Goal: Information Seeking & Learning: Learn about a topic

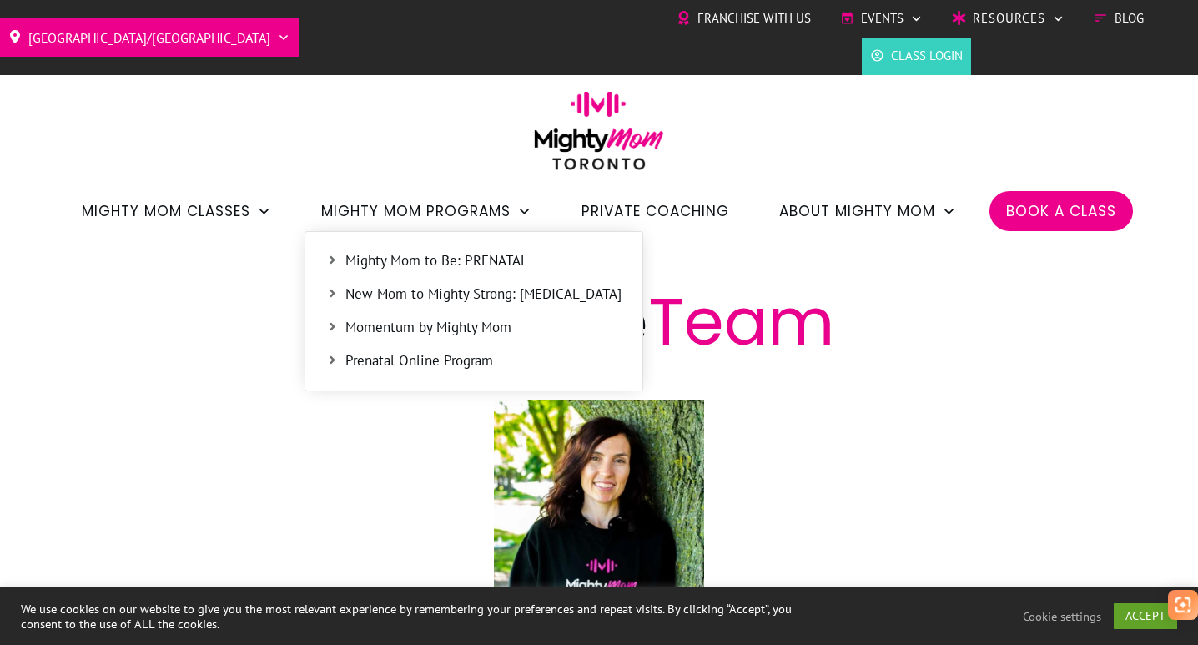
click at [451, 295] on span "New Mom to Mighty Strong: [MEDICAL_DATA]" at bounding box center [483, 295] width 276 height 22
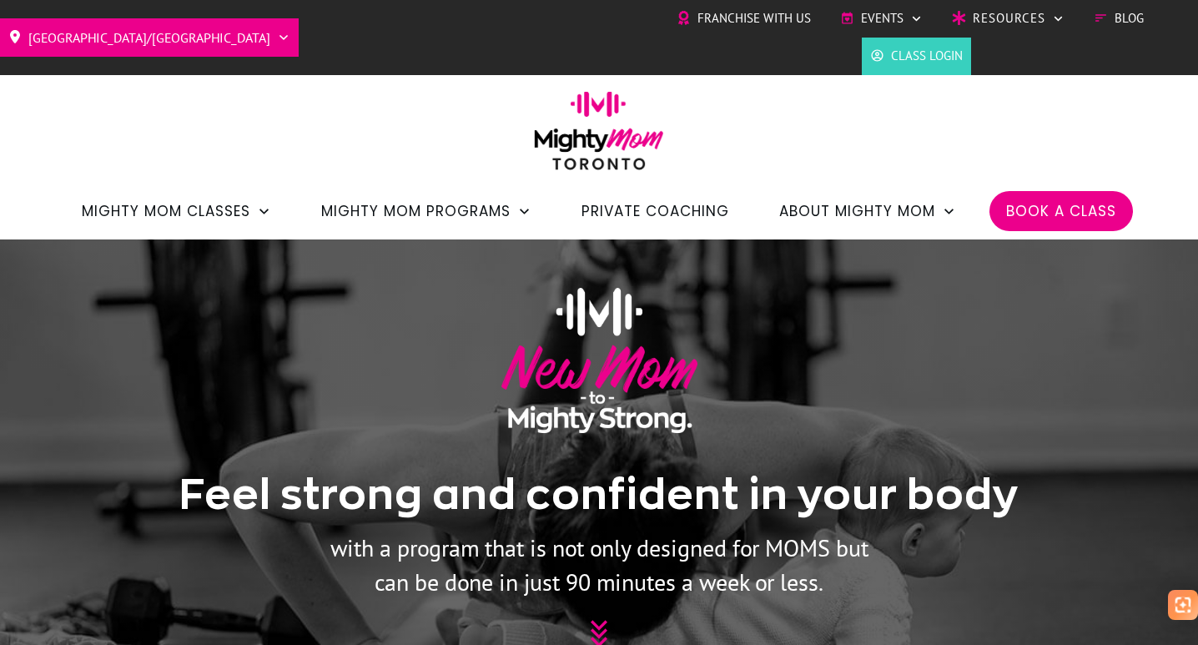
scroll to position [424, 0]
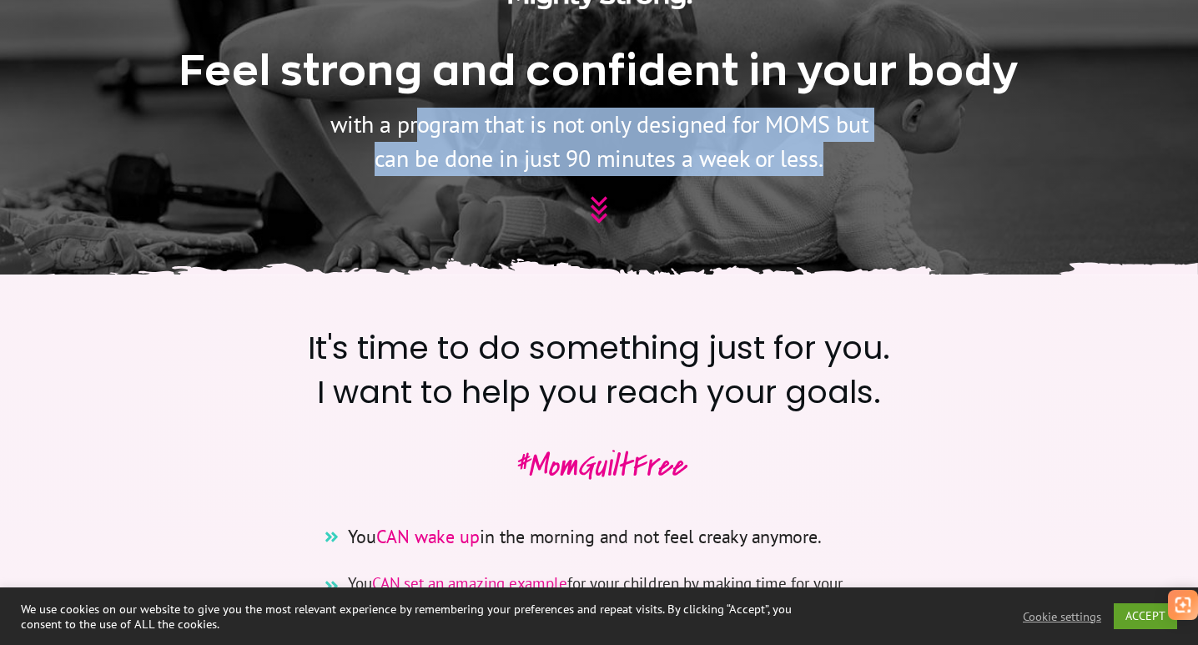
drag, startPoint x: 430, startPoint y: 122, endPoint x: 495, endPoint y: 179, distance: 86.9
click at [495, 179] on div "Feel strong and confident in your body with a program that is not only designed…" at bounding box center [598, 45] width 901 height 409
click at [496, 162] on p "with a program that is not only designed for MOMS but can be done in just 90 mi…" at bounding box center [599, 142] width 542 height 68
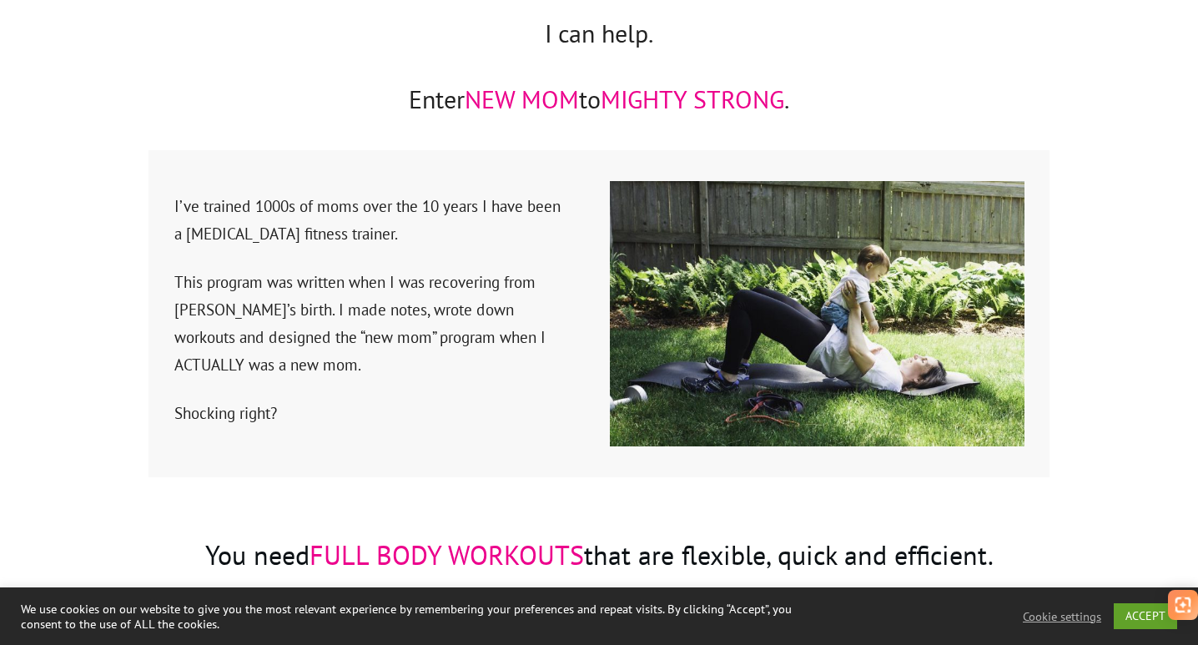
scroll to position [2592, 0]
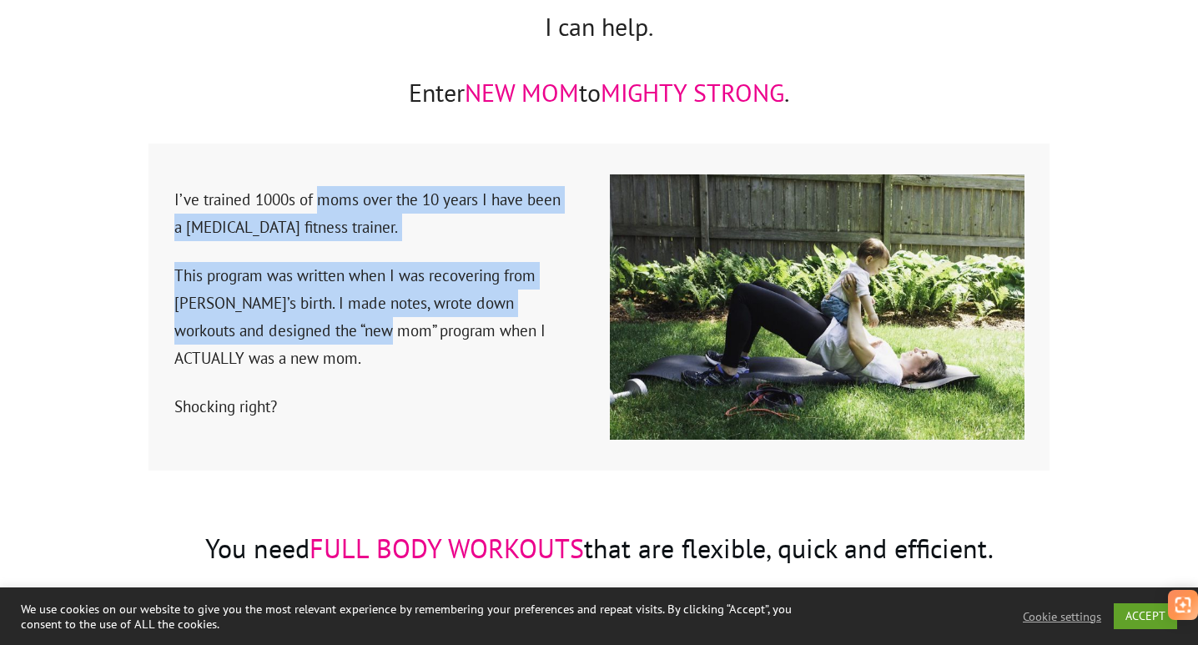
drag, startPoint x: 321, startPoint y: 170, endPoint x: 358, endPoint y: 296, distance: 131.2
click at [358, 296] on div "I’ve trained 1000s of moms over the 10 years I have been a [MEDICAL_DATA] fitne…" at bounding box center [368, 313] width 390 height 256
click at [358, 296] on p "This program was written when I was recovering from [PERSON_NAME]’s birth. I ma…" at bounding box center [368, 327] width 389 height 131
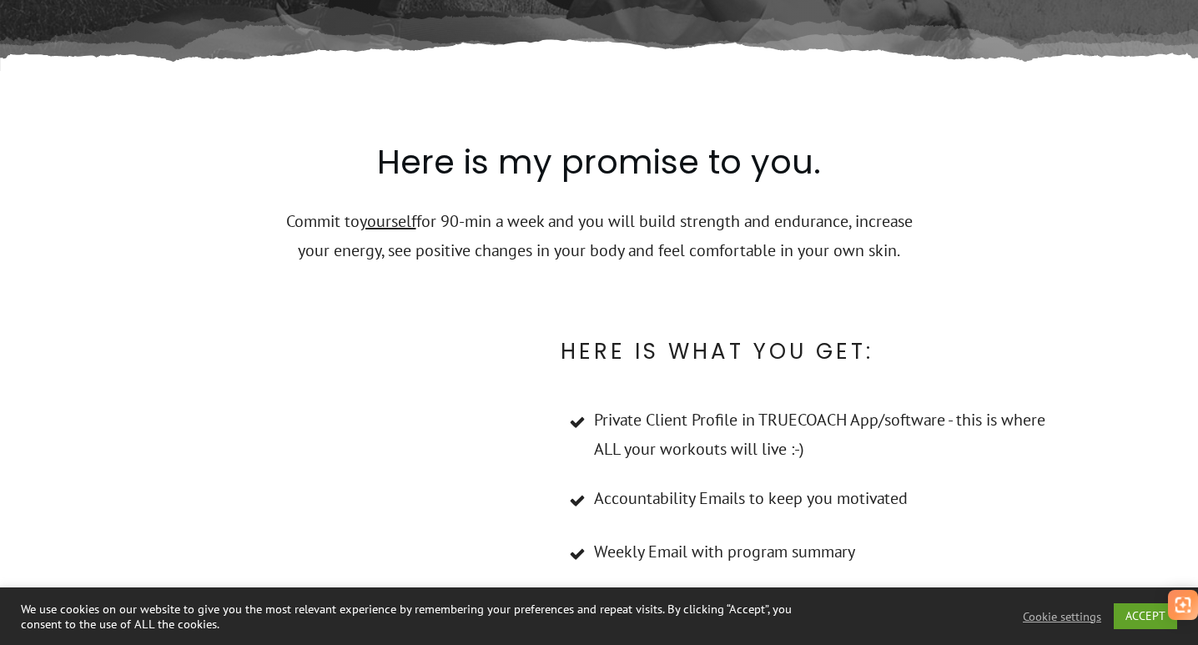
scroll to position [7669, 0]
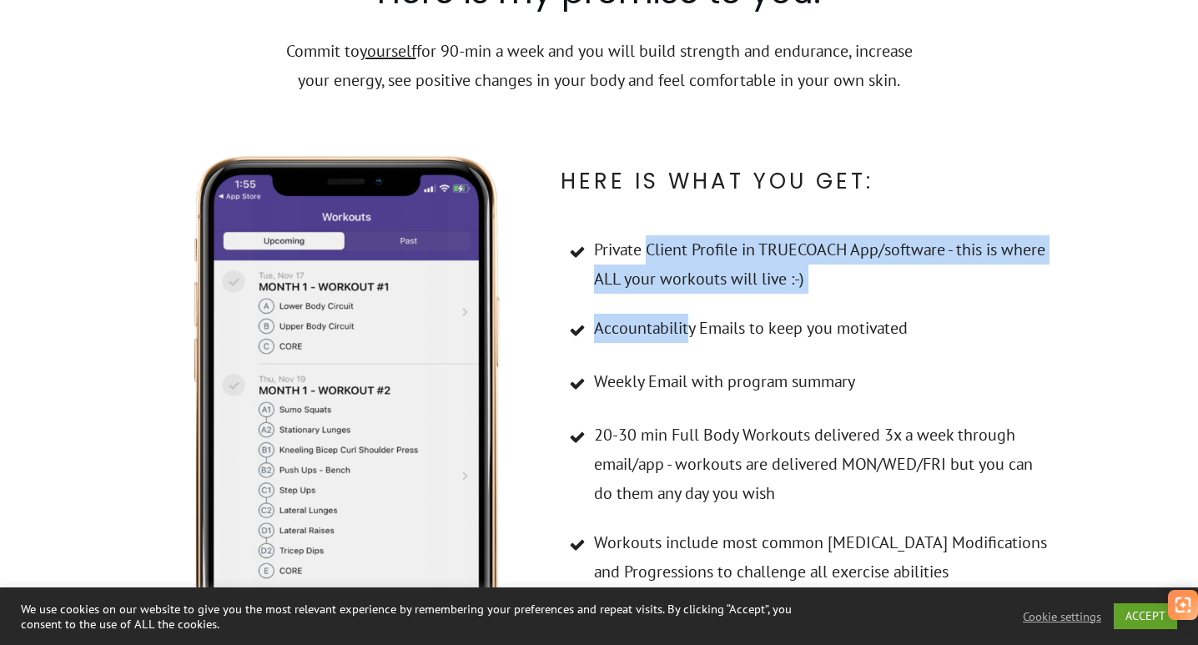
drag, startPoint x: 646, startPoint y: 159, endPoint x: 687, endPoint y: 231, distance: 82.6
click at [687, 235] on ul "Private Client Profile in TRUECOACH App/software - this is where ALL your worko…" at bounding box center [805, 591] width 488 height 713
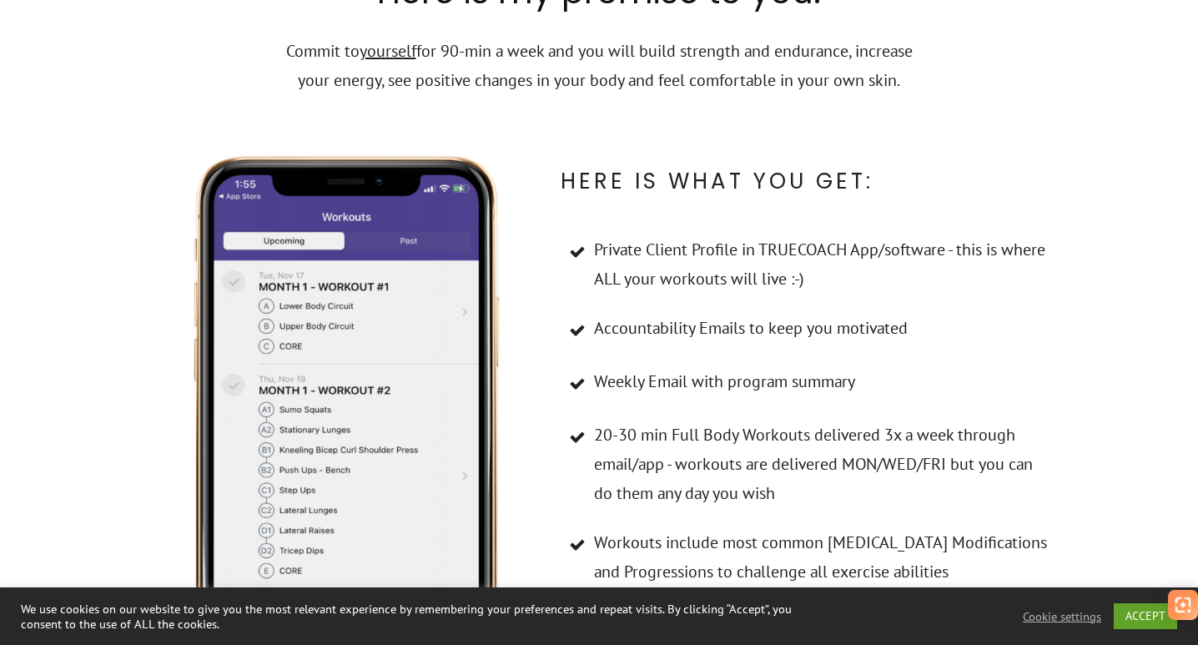
click at [691, 314] on li "Accountability Emails to keep you motivated" at bounding box center [805, 340] width 488 height 53
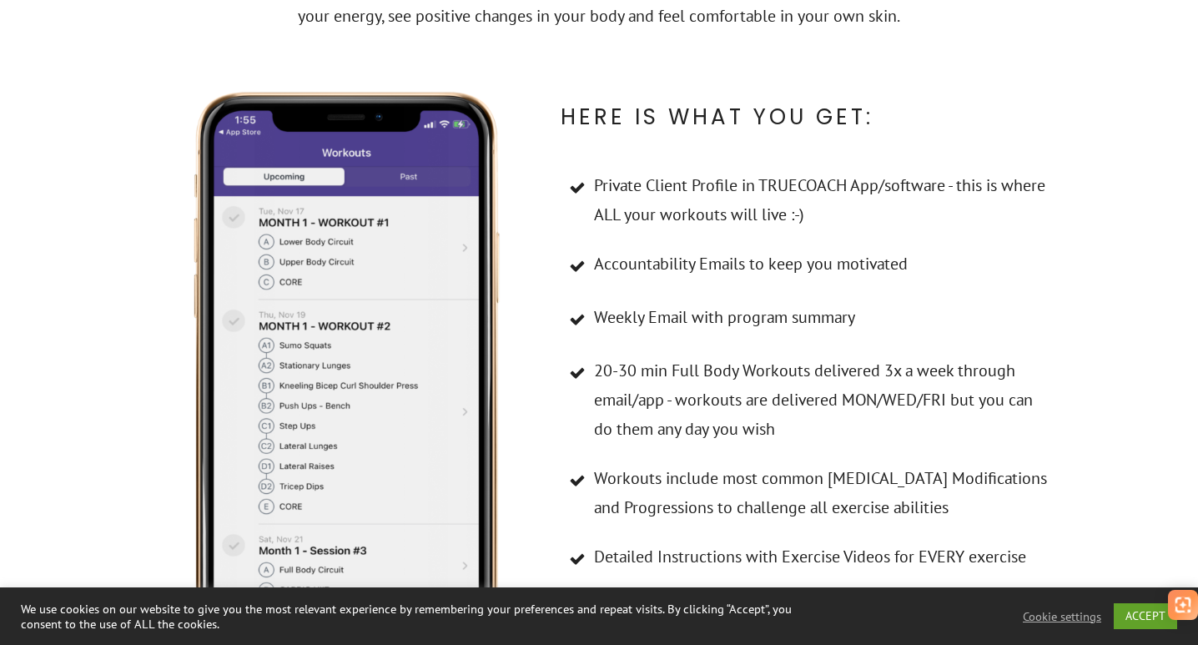
scroll to position [7736, 0]
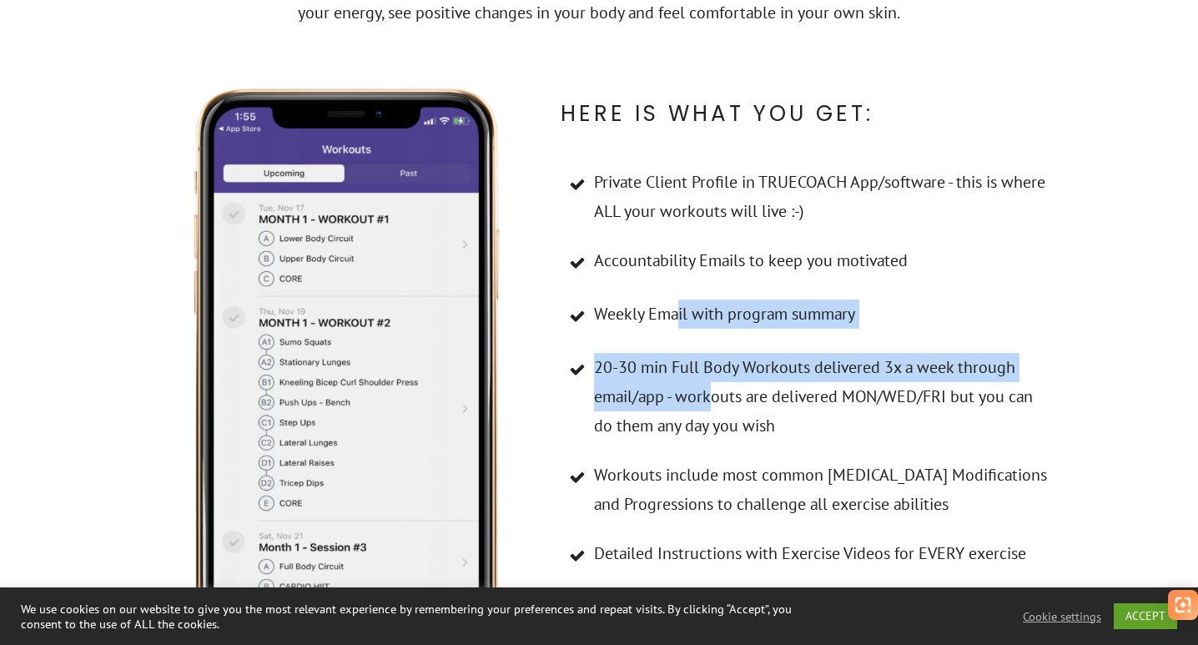
drag, startPoint x: 679, startPoint y: 232, endPoint x: 714, endPoint y: 322, distance: 96.7
click at [714, 322] on ul "Private Client Profile in TRUECOACH App/software - this is where ALL your worko…" at bounding box center [805, 524] width 488 height 713
click at [714, 353] on span "20-30 min Full Body Workouts delivered 3x a week through email/app - workouts a…" at bounding box center [821, 397] width 455 height 88
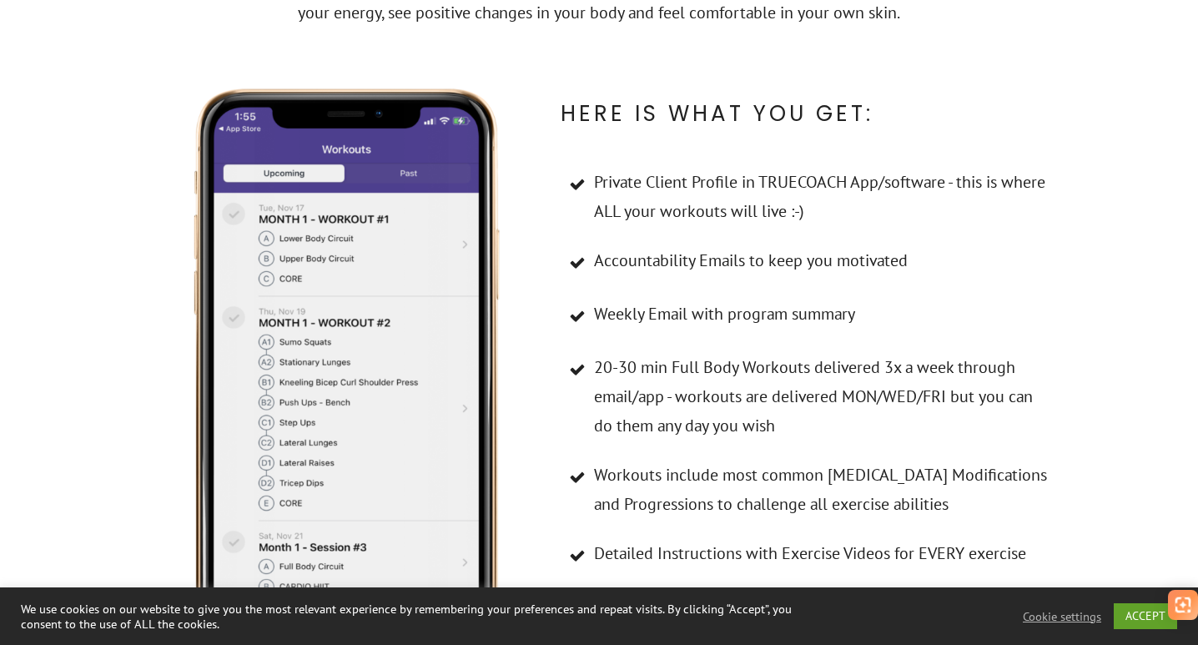
click at [714, 353] on span "20-30 min Full Body Workouts delivered 3x a week through email/app - workouts a…" at bounding box center [821, 397] width 455 height 88
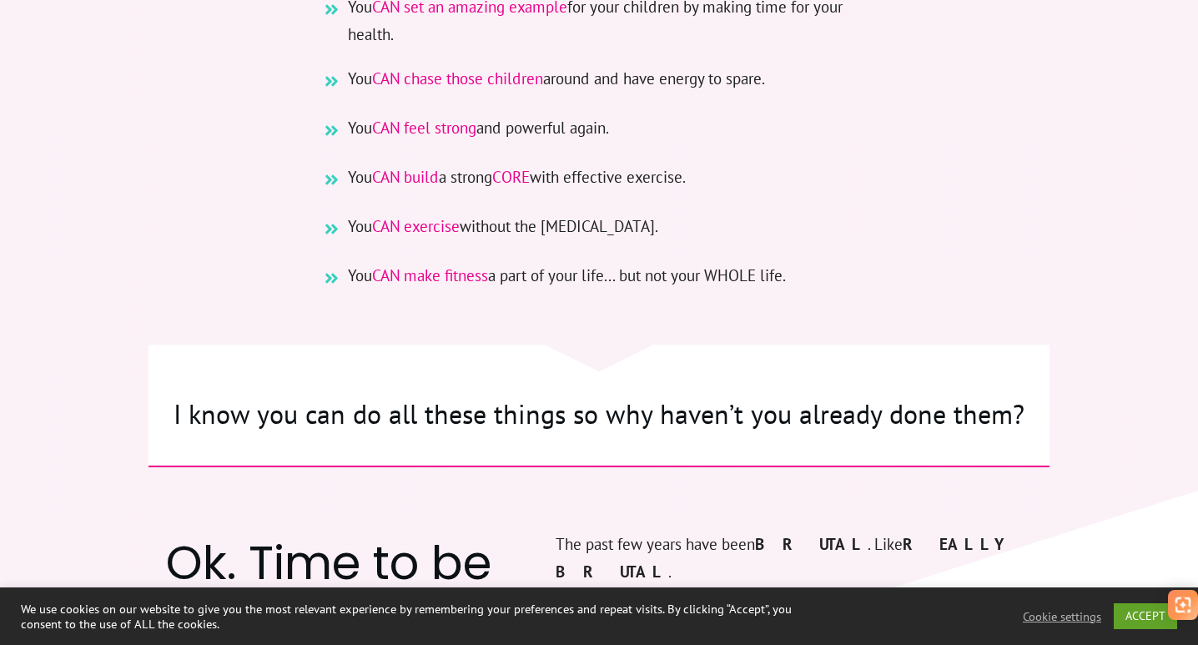
scroll to position [0, 0]
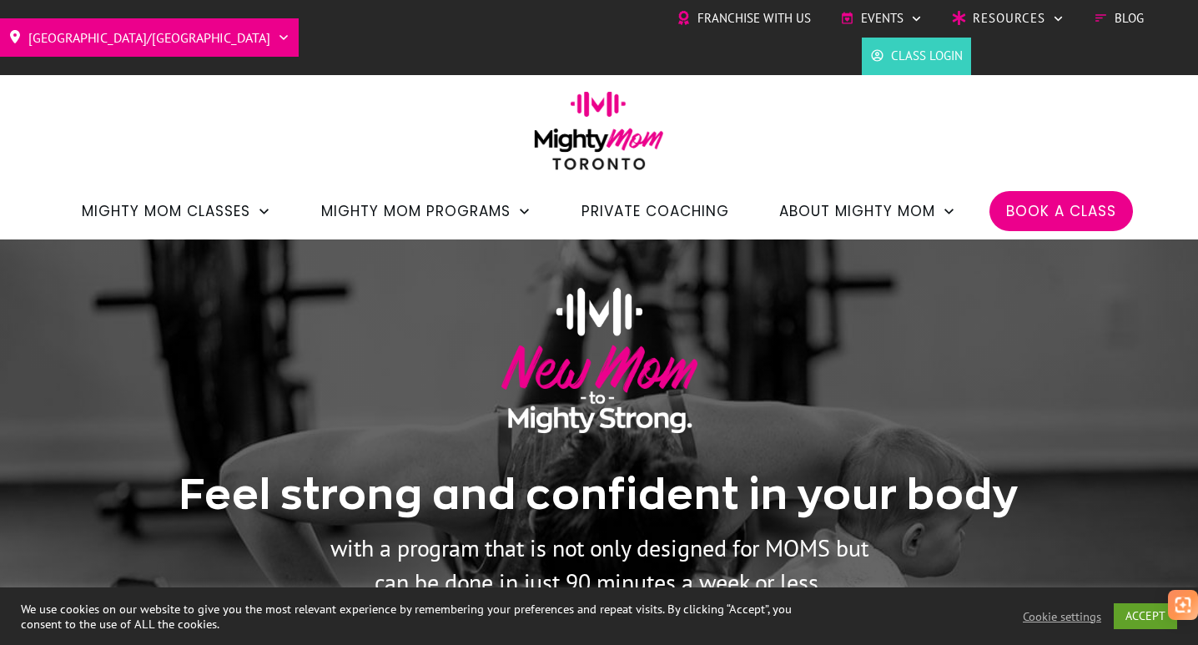
click at [636, 205] on span "Private Coaching" at bounding box center [655, 211] width 148 height 28
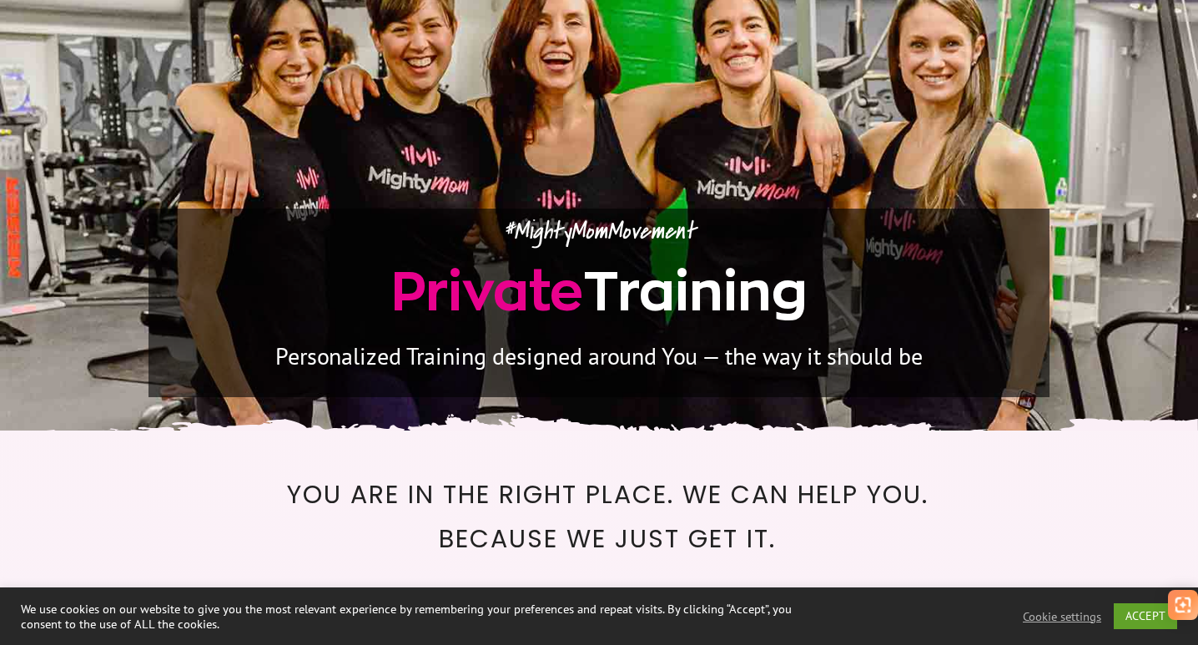
scroll to position [147, 0]
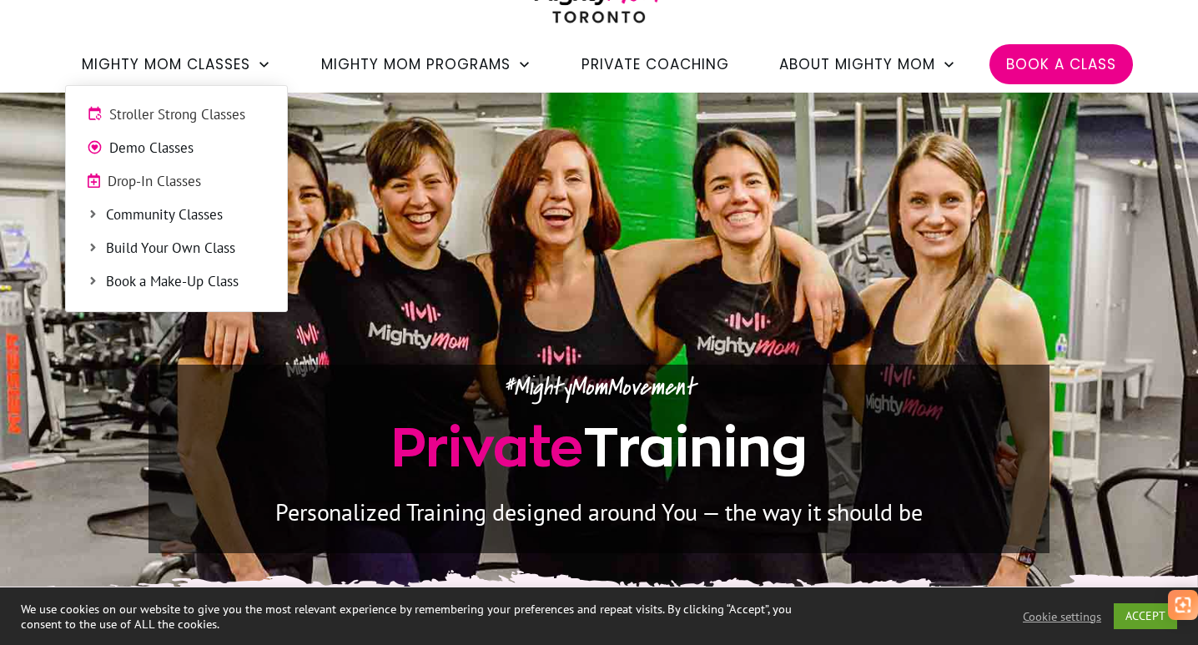
click at [152, 183] on span "Drop-In Classes" at bounding box center [187, 182] width 158 height 22
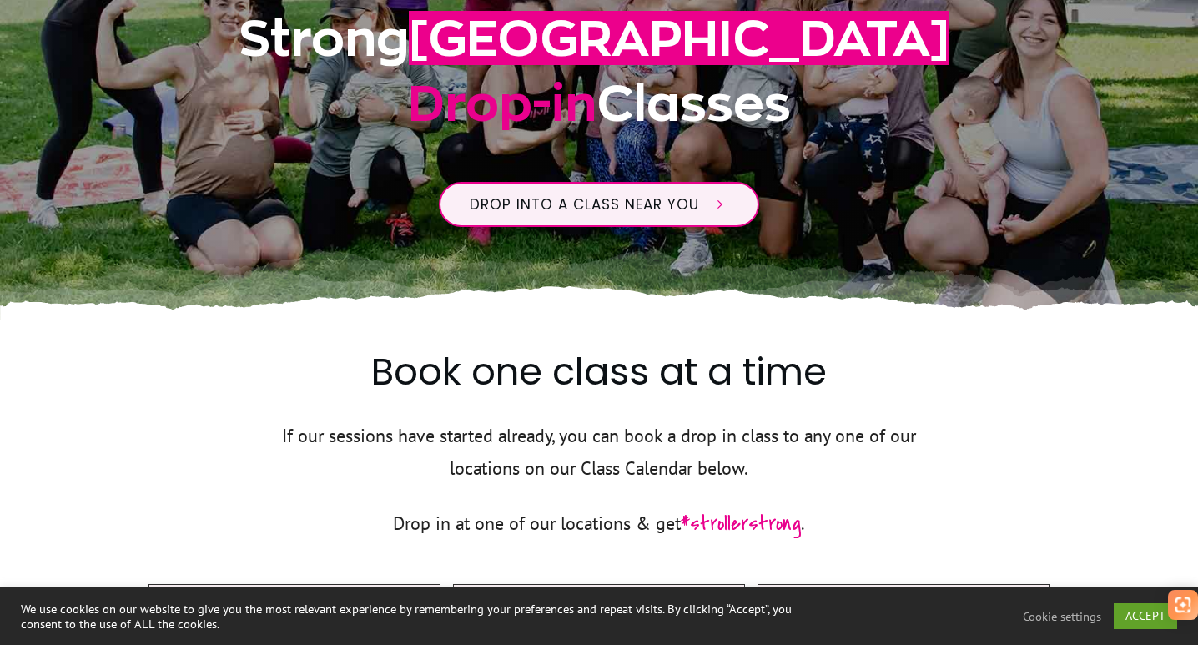
scroll to position [462, 0]
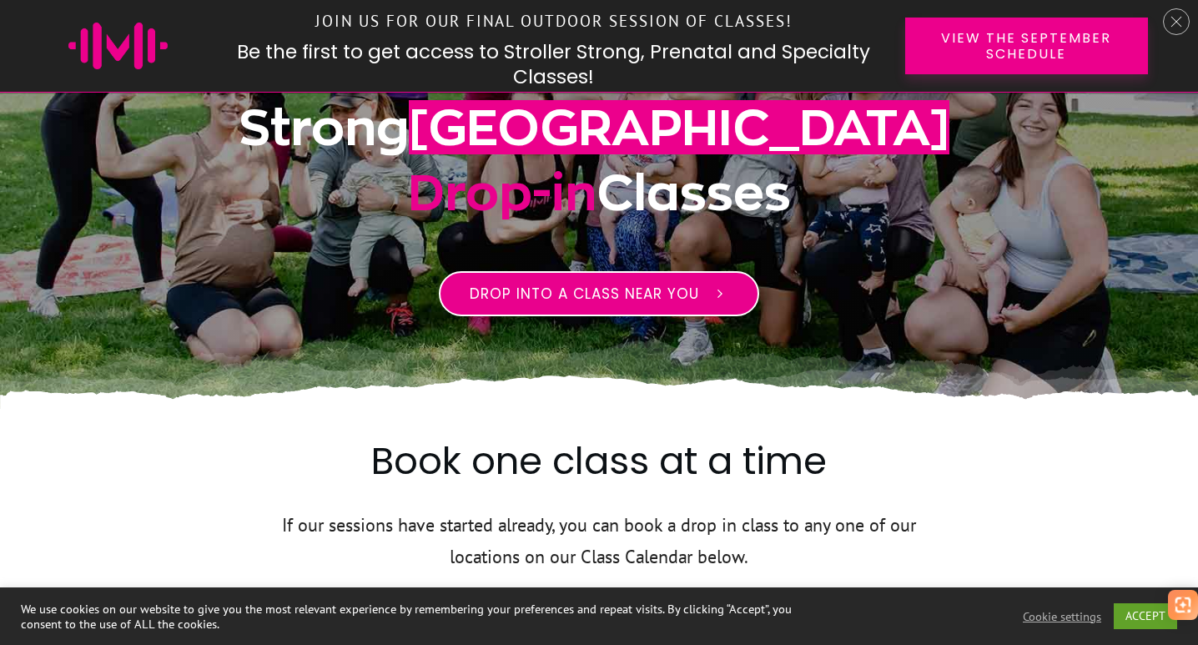
click at [693, 299] on span "Drop into a class near you" at bounding box center [584, 294] width 229 height 20
